Goal: Transaction & Acquisition: Purchase product/service

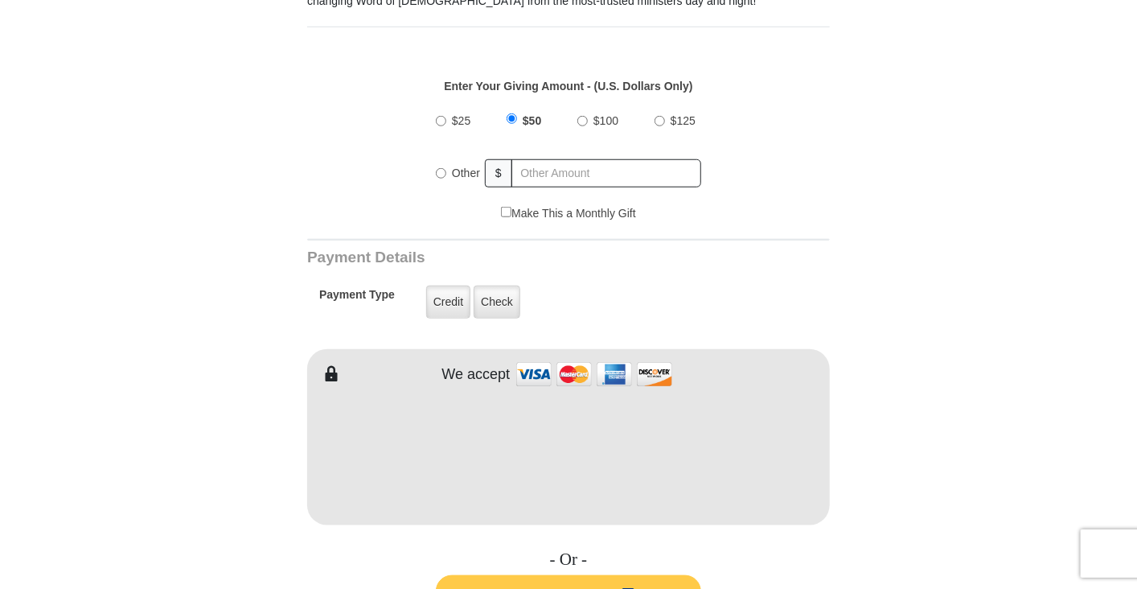
scroll to position [611, 0]
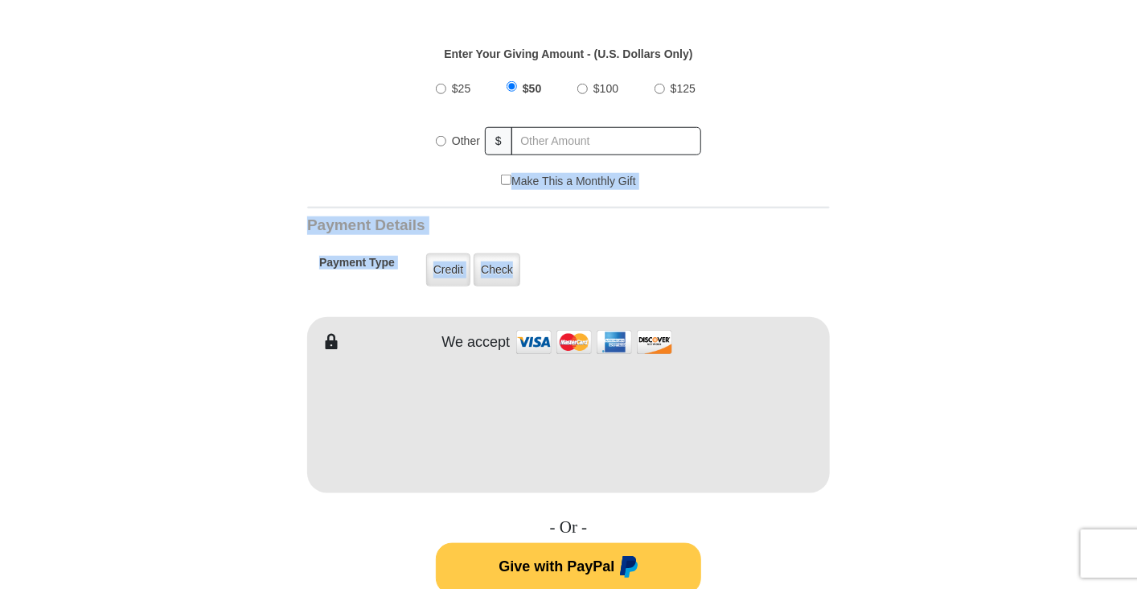
drag, startPoint x: 637, startPoint y: 233, endPoint x: 484, endPoint y: 160, distance: 169.4
click at [484, 160] on div "VICTORY ™ Channel Your gifts to VICTORY ™ allow us to continuously fill the air…" at bounding box center [568, 600] width 523 height 1532
drag, startPoint x: 484, startPoint y: 160, endPoint x: 439, endPoint y: 125, distance: 57.3
click at [439, 136] on input "Other" at bounding box center [441, 141] width 10 height 10
radio input "true"
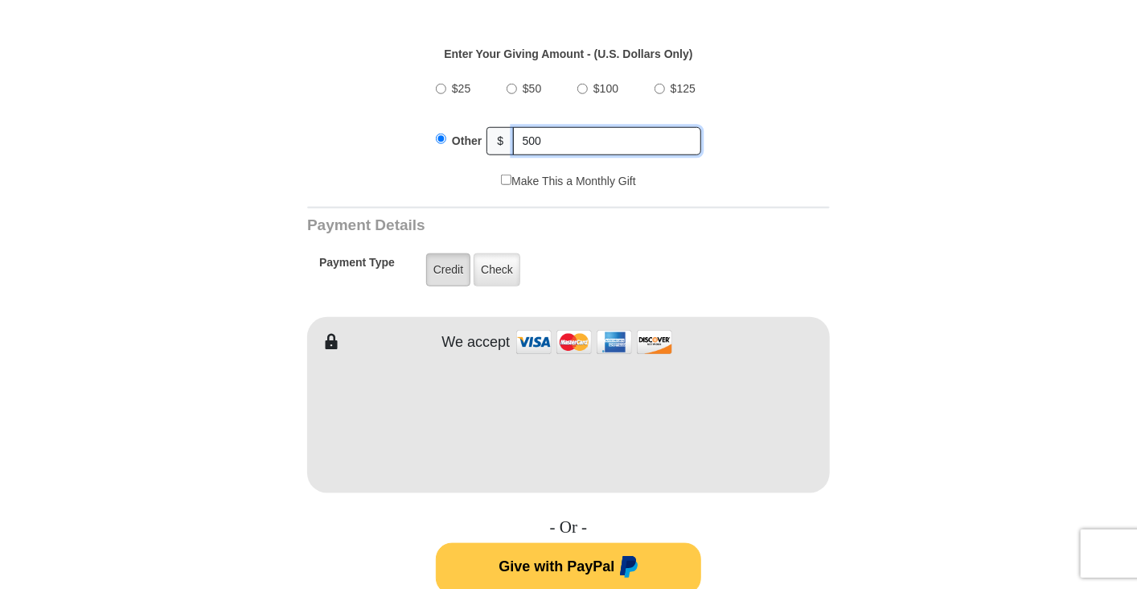
type input "500"
click at [445, 253] on label "Credit" at bounding box center [448, 269] width 44 height 33
click at [0, 0] on input "Credit" at bounding box center [0, 0] width 0 height 0
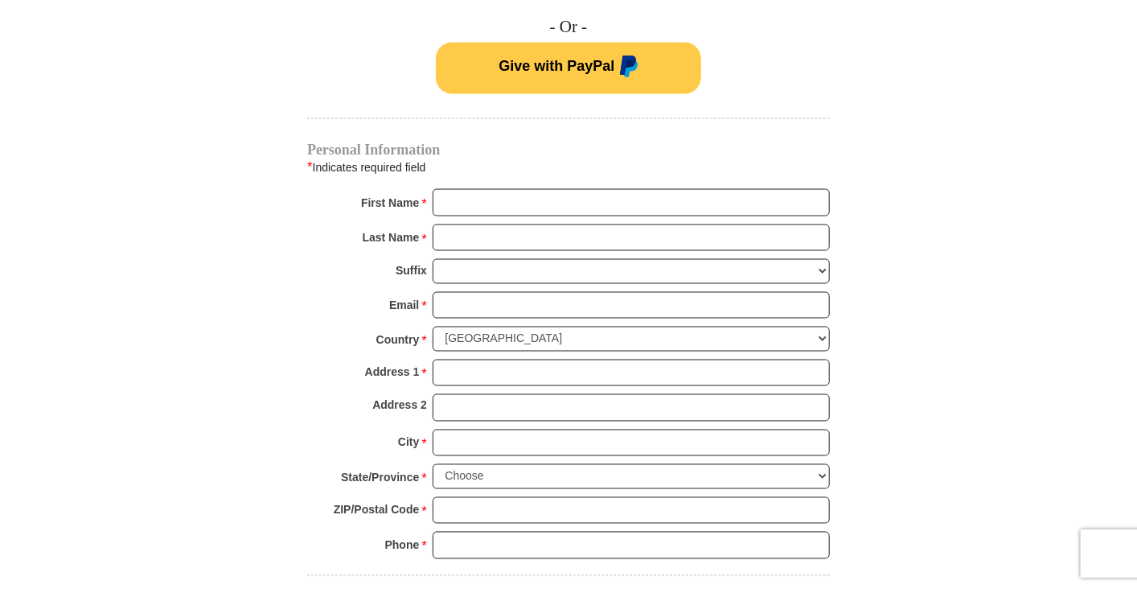
scroll to position [1115, 0]
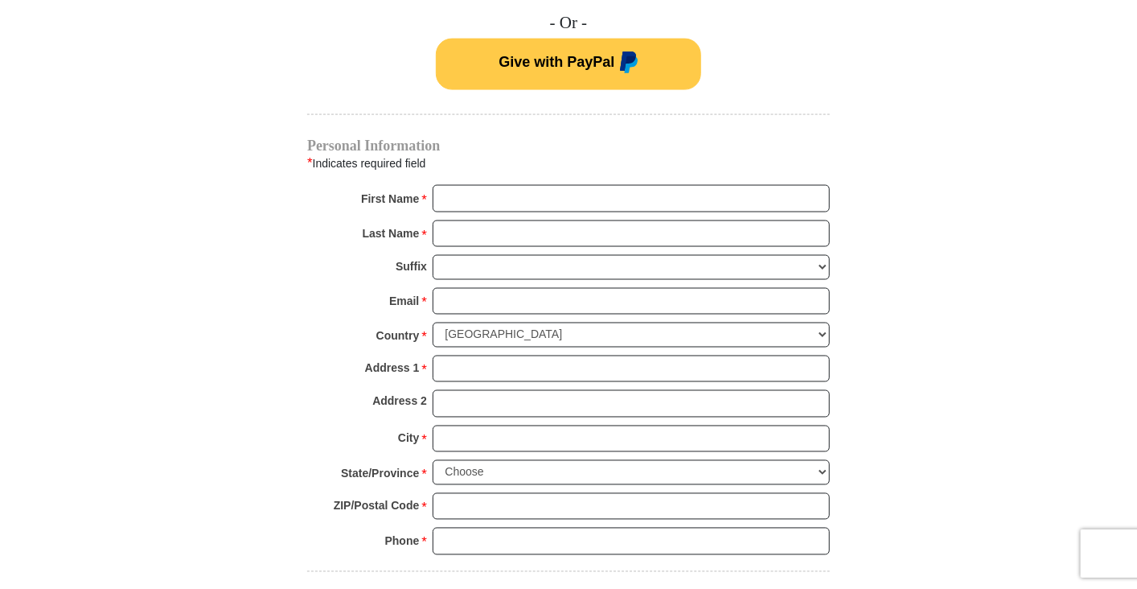
click at [1055, 202] on body "VICTORY Channel Online Giving VICTORY Channel is a worldwide, on-air television…" at bounding box center [568, 298] width 1137 height 2826
click at [434, 185] on input "First Name *" at bounding box center [631, 198] width 397 height 27
type input "Cinde"
type input "Barthelmess"
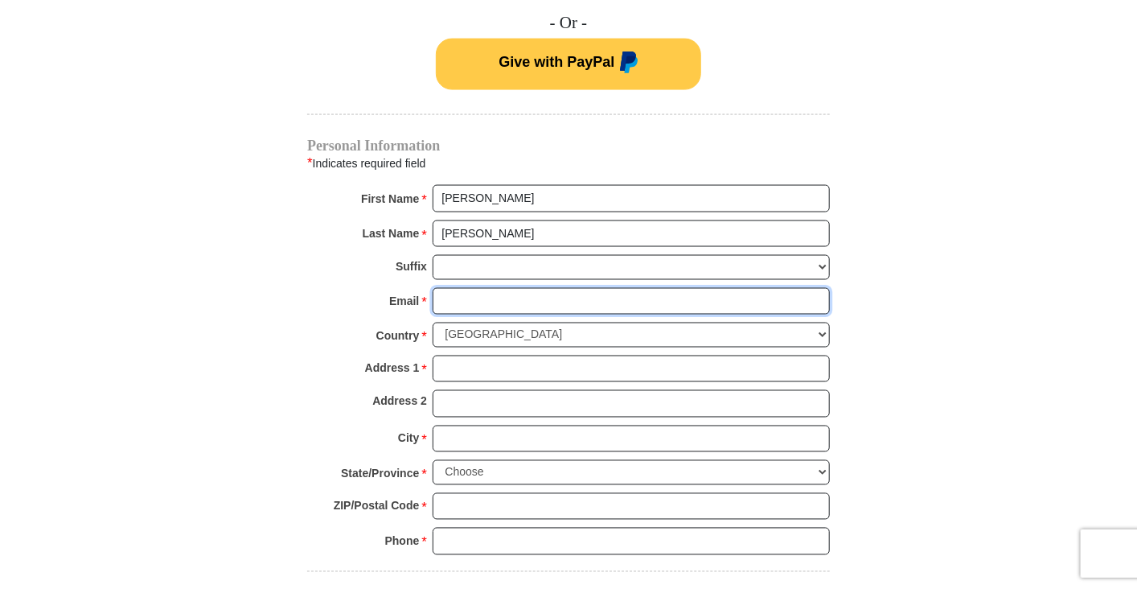
type input "barthelmess@blackfoot.net"
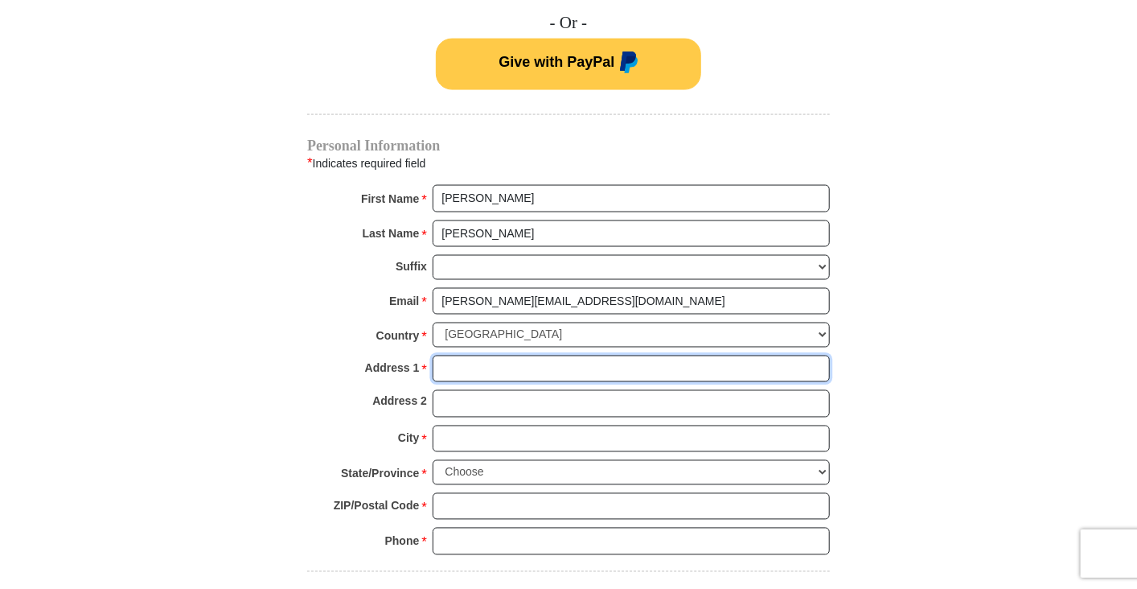
type input "5580 Road 34"
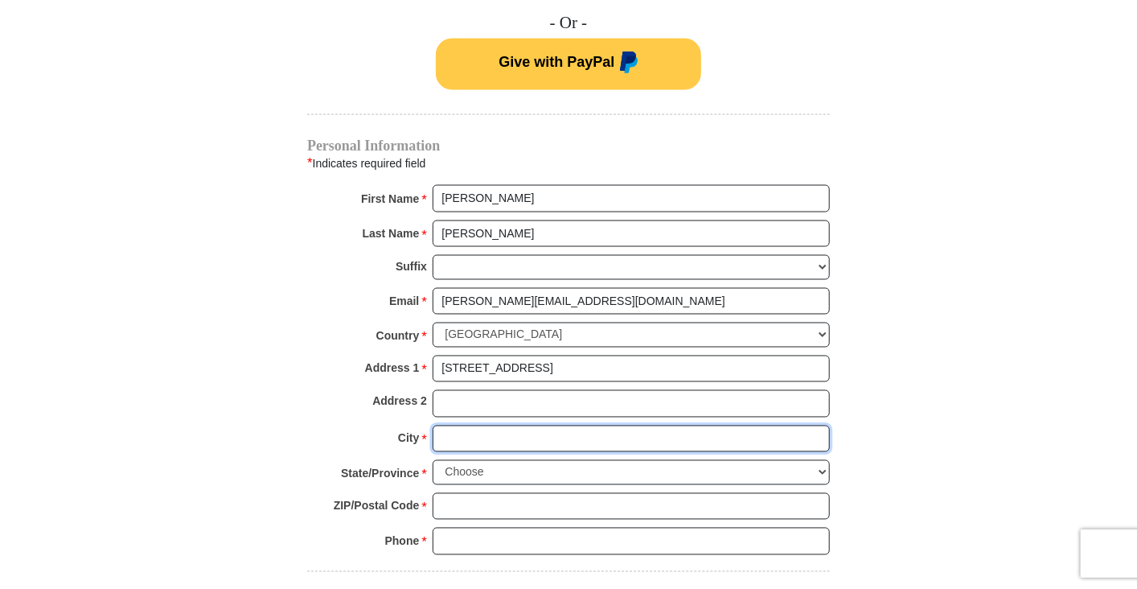
type input "Worland"
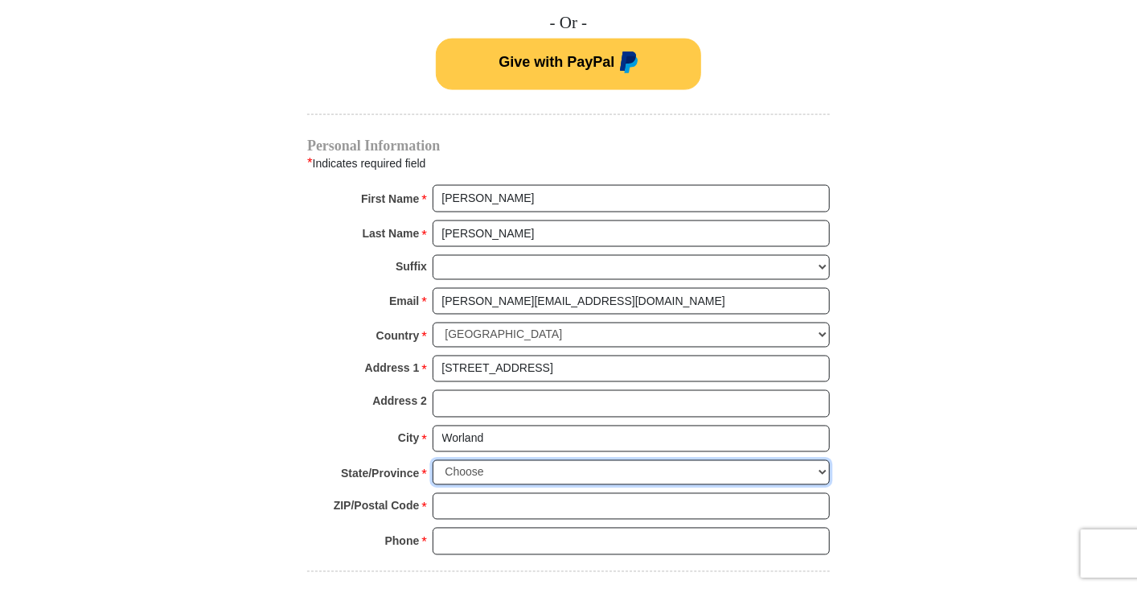
select select "WY"
type input "82401"
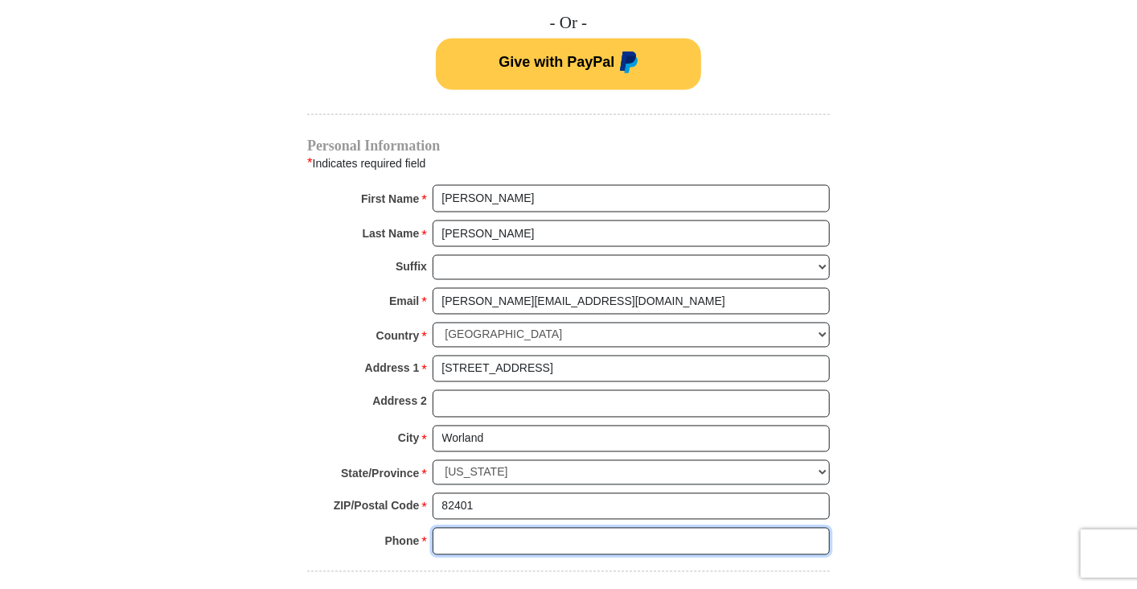
type input "4062402248"
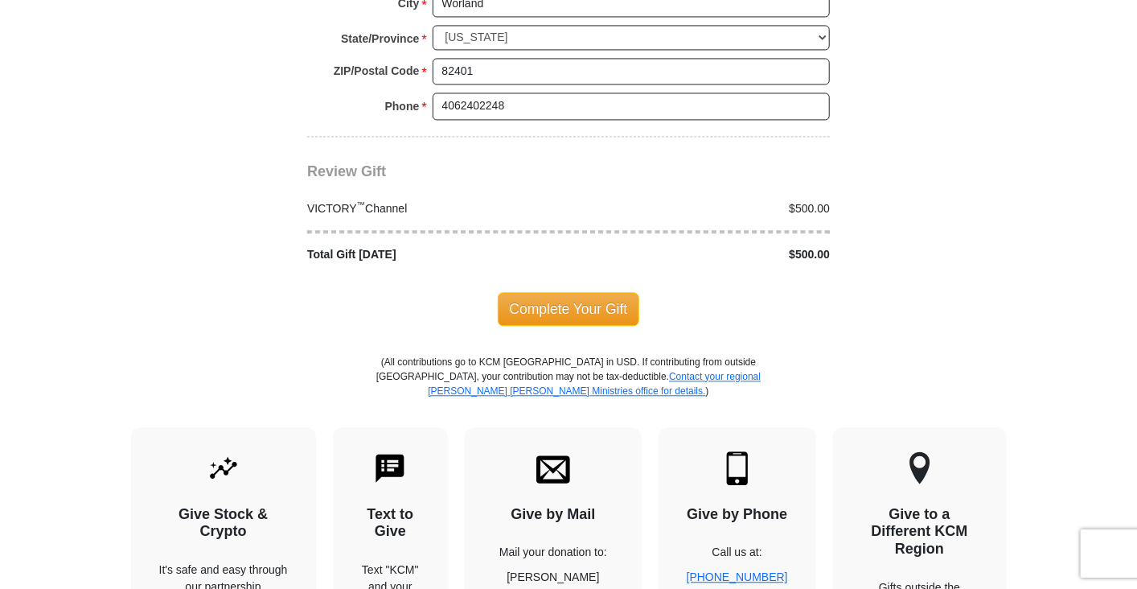
scroll to position [1566, 0]
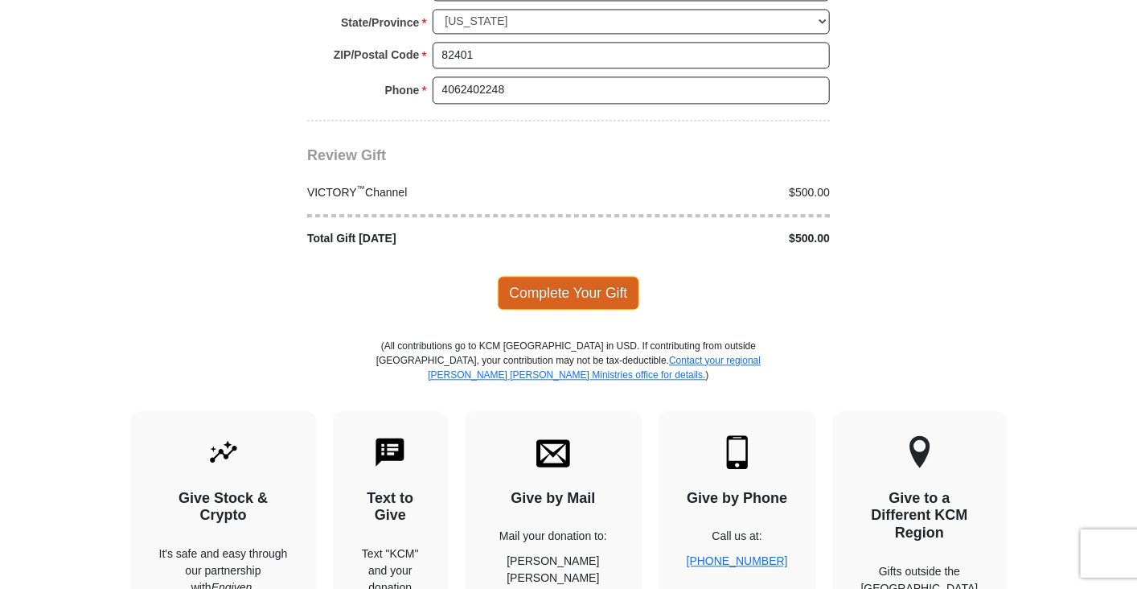
click at [585, 276] on span "Complete Your Gift" at bounding box center [569, 293] width 142 height 34
